Goal: Ask a question

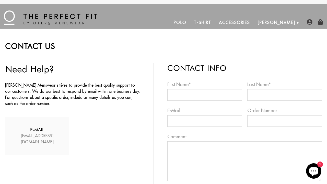
scroll to position [24, 0]
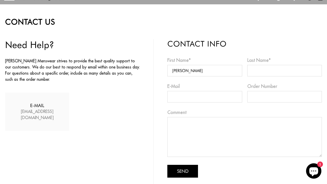
type input "Anna Scott"
type input "a.scott@trustedsupportteam.com"
type input "9093102440"
type textarea "Hi there, I tried emailing you, but it bounced for some reason... so I’m reachi…"
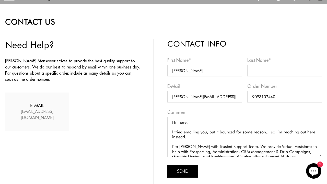
scroll to position [17, 0]
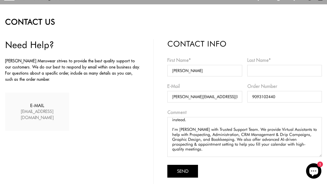
type textarea "P1_eyJ0eXAiOiJKV1QiLCJhbGciOiJIUzI1NiJ9.haJwZACjZXhwzmi46ZancGFzc2tlecUGBkl4IDQ…"
type textarea "Hi there, I tried emailing you, but it bounced for some reason... so I’m reachi…"
click at [183, 171] on button "Send" at bounding box center [182, 171] width 31 height 13
